Goal: Register for event/course

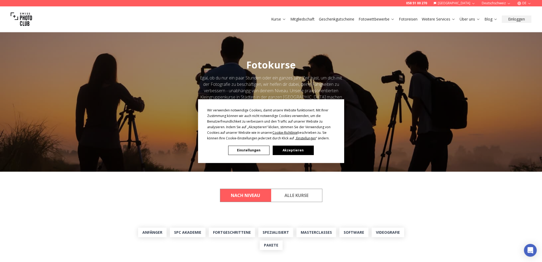
click at [285, 149] on button "Akzeptieren" at bounding box center [292, 150] width 41 height 9
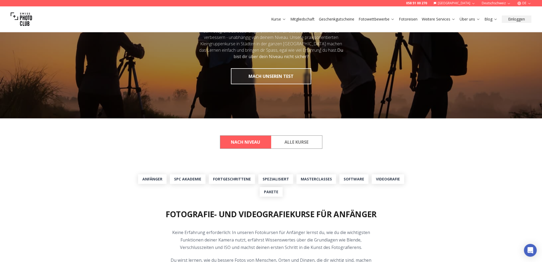
scroll to position [80, 0]
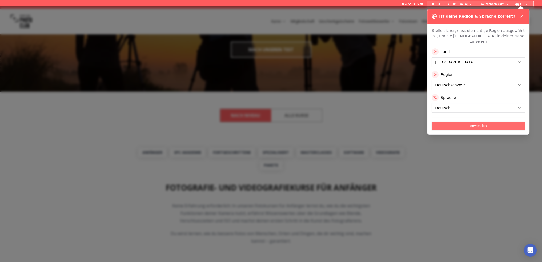
click at [478, 122] on button "Anwenden" at bounding box center [477, 126] width 93 height 9
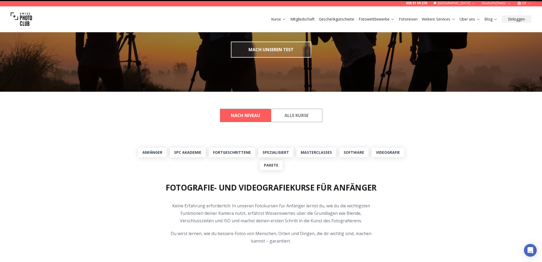
scroll to position [0, 0]
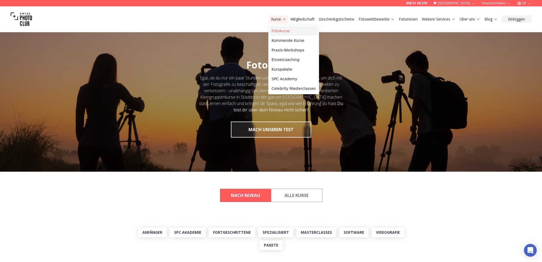
click at [278, 31] on link "Fotokurse" at bounding box center [293, 31] width 49 height 10
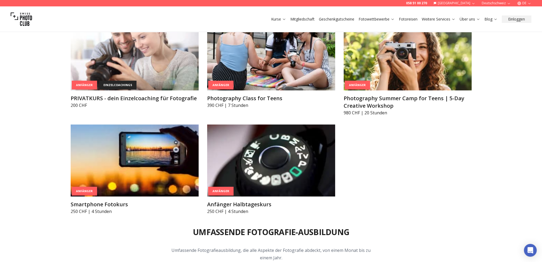
scroll to position [426, 0]
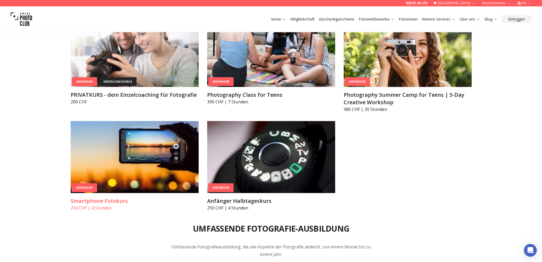
click at [160, 156] on img at bounding box center [135, 157] width 128 height 72
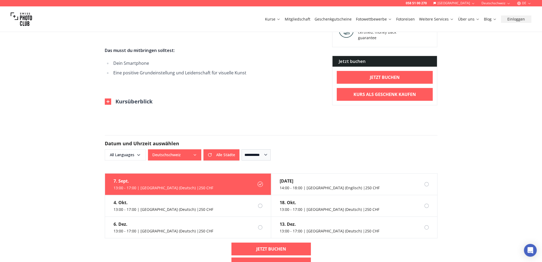
scroll to position [266, 0]
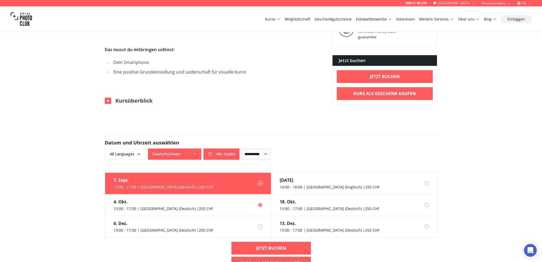
click at [138, 206] on div "13:00 - 17:00 | [GEOGRAPHIC_DATA] (Deutsch) | 250 CHF" at bounding box center [164, 208] width 100 height 5
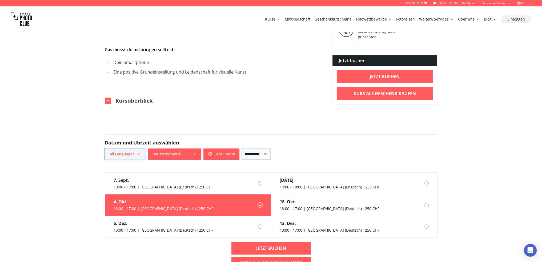
click at [125, 149] on span "All Languages" at bounding box center [125, 154] width 39 height 10
click at [120, 174] on label "German" at bounding box center [123, 175] width 33 height 6
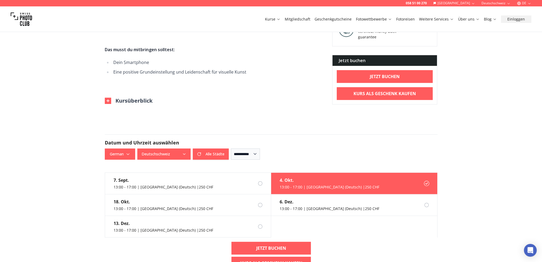
click at [294, 139] on h2 "Datum und Uhrzeit auswählen" at bounding box center [271, 142] width 333 height 7
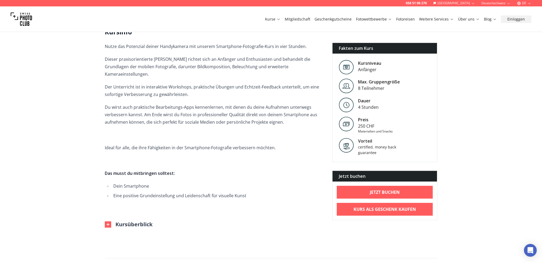
scroll to position [160, 0]
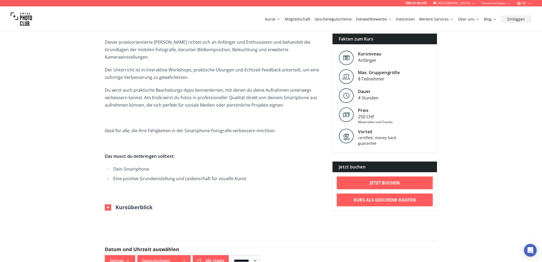
click at [109, 204] on img at bounding box center [108, 207] width 6 height 6
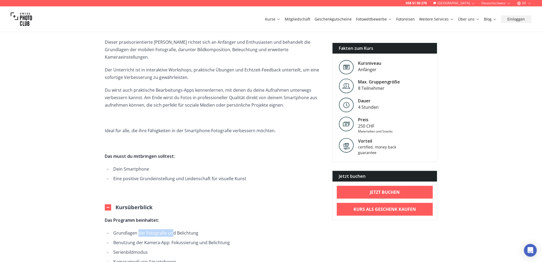
drag, startPoint x: 139, startPoint y: 225, endPoint x: 172, endPoint y: 225, distance: 33.3
click at [172, 229] on li "Grundlagen der Fotografie und Belichtung" at bounding box center [218, 232] width 212 height 7
drag, startPoint x: 157, startPoint y: 235, endPoint x: 195, endPoint y: 234, distance: 38.4
click at [195, 239] on li "Benutzung der Kamera-App: Fokussierung und Belichtung" at bounding box center [218, 242] width 212 height 7
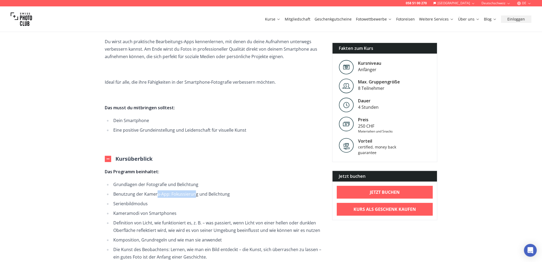
scroll to position [213, 0]
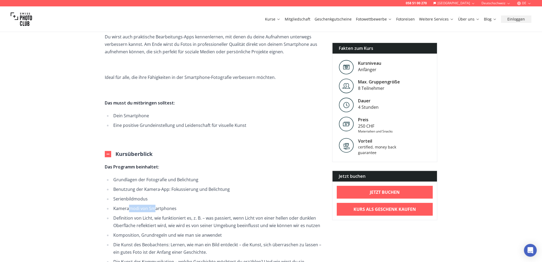
drag, startPoint x: 128, startPoint y: 200, endPoint x: 152, endPoint y: 200, distance: 24.0
click at [152, 205] on li "Kameramodi von Smartphones" at bounding box center [218, 208] width 212 height 7
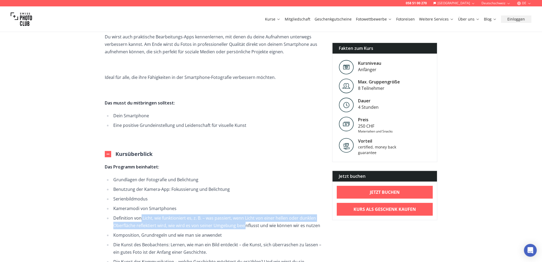
drag, startPoint x: 140, startPoint y: 211, endPoint x: 245, endPoint y: 216, distance: 105.1
click at [245, 216] on li "Definition von Licht, wie funktioniert es, z. B. – was passiert, wenn Licht von…" at bounding box center [218, 221] width 212 height 15
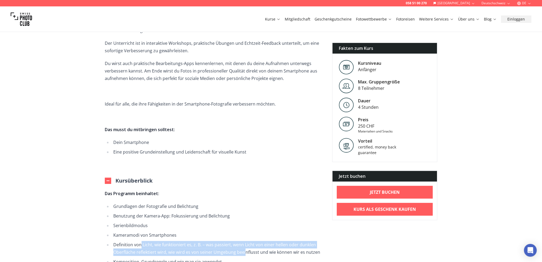
scroll to position [240, 0]
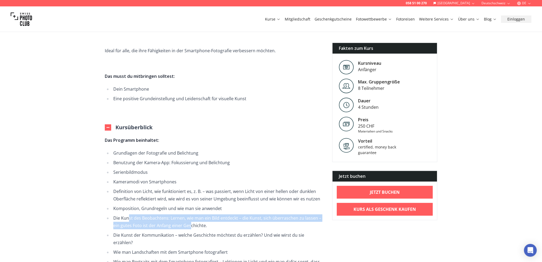
drag, startPoint x: 129, startPoint y: 210, endPoint x: 190, endPoint y: 215, distance: 61.8
click at [190, 215] on li "Die Kunst des Beobachtens: Lernen, wie man ein Bild entdeckt – die Kunst, sich …" at bounding box center [218, 221] width 212 height 15
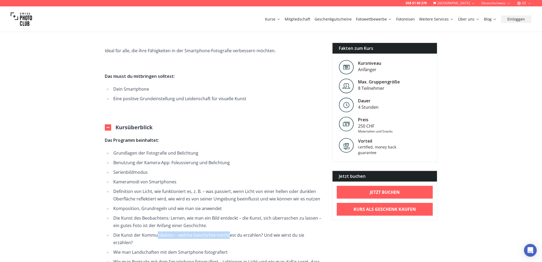
drag, startPoint x: 157, startPoint y: 225, endPoint x: 229, endPoint y: 228, distance: 71.5
click at [229, 231] on li "Die Kunst der Kommunikation – welche Geschichte möchtest du erzählen? Und wie w…" at bounding box center [218, 238] width 212 height 15
drag, startPoint x: 140, startPoint y: 237, endPoint x: 183, endPoint y: 237, distance: 43.2
click at [183, 248] on li "Wie man Landschaften mit dem Smartphone fotografiert" at bounding box center [218, 251] width 212 height 7
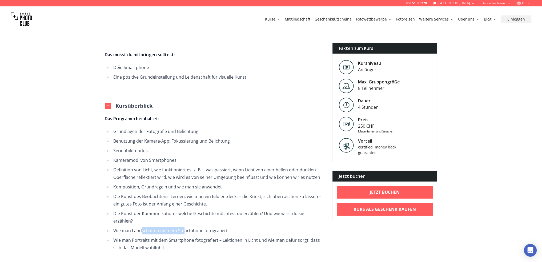
scroll to position [293, 0]
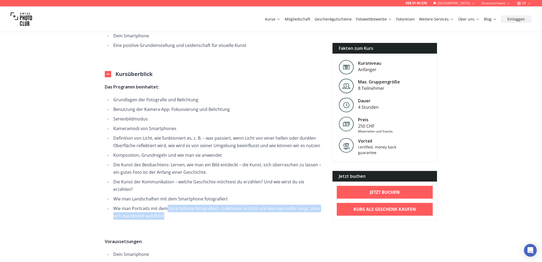
drag, startPoint x: 166, startPoint y: 193, endPoint x: 191, endPoint y: 198, distance: 25.1
click at [191, 205] on li "Wie man Portraits mit dem Smartphone fotografiert – Lektionen in Licht und wie …" at bounding box center [218, 212] width 212 height 15
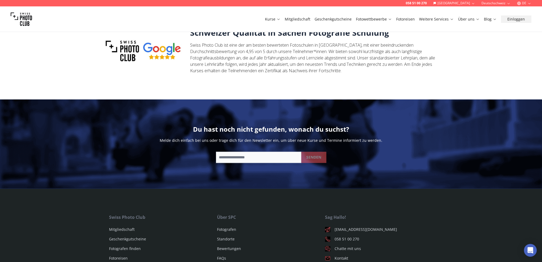
scroll to position [879, 0]
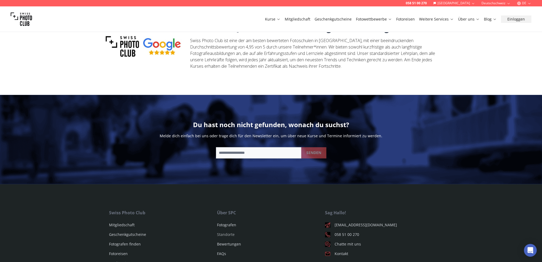
click at [224, 232] on link "Standorte" at bounding box center [226, 234] width 18 height 5
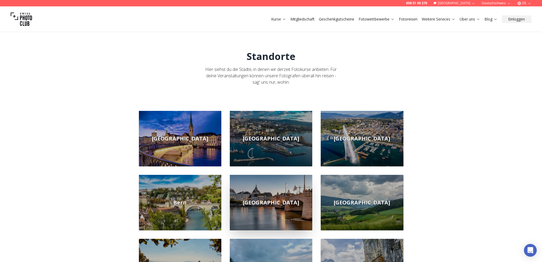
click at [261, 198] on img at bounding box center [271, 202] width 82 height 55
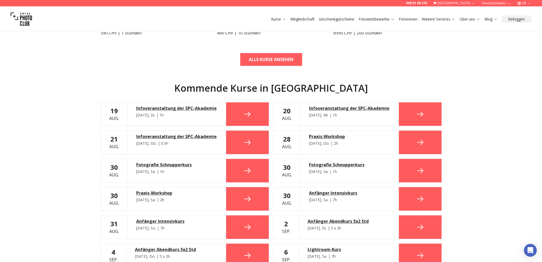
scroll to position [266, 0]
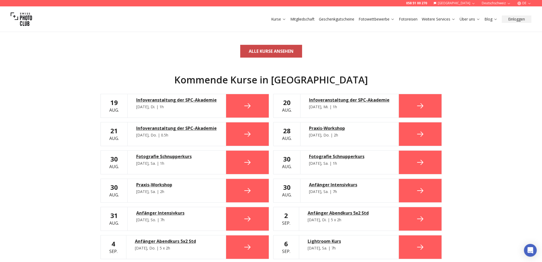
click at [264, 51] on b "ALLE KURSE ANSEHEN" at bounding box center [271, 51] width 45 height 6
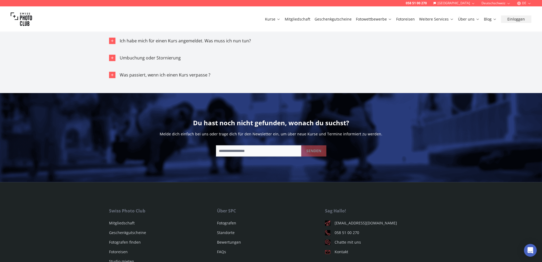
scroll to position [3224, 0]
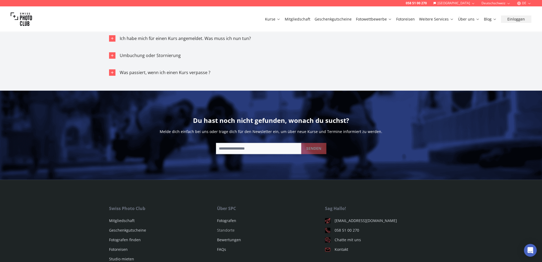
click at [220, 228] on link "Standorte" at bounding box center [226, 230] width 18 height 5
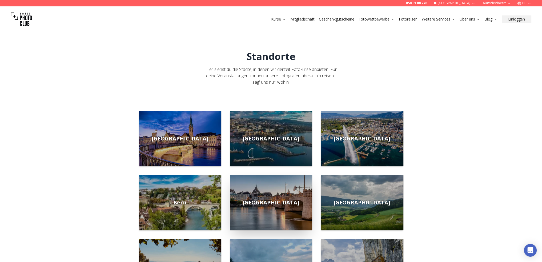
click at [279, 197] on img at bounding box center [271, 202] width 82 height 55
